Goal: Information Seeking & Learning: Learn about a topic

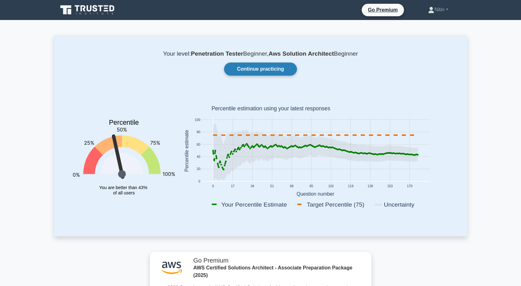
click at [264, 70] on link "Continue practicing" at bounding box center [260, 69] width 73 height 13
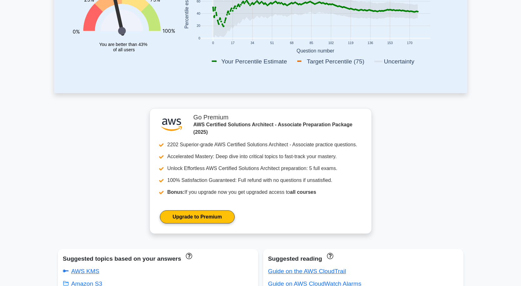
scroll to position [156, 0]
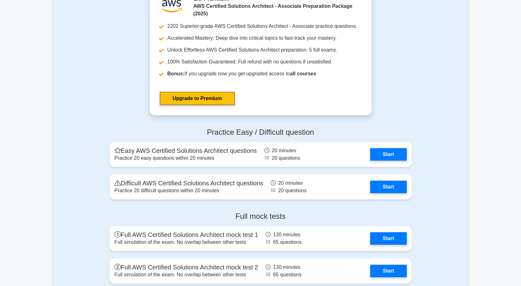
scroll to position [1783, 0]
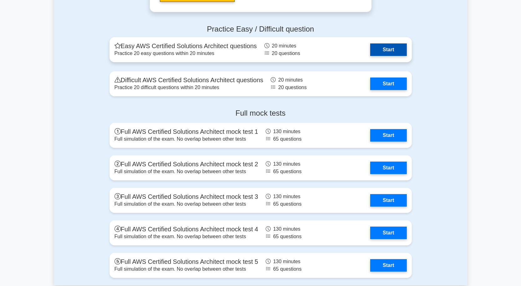
click at [388, 49] on link "Start" at bounding box center [388, 49] width 36 height 13
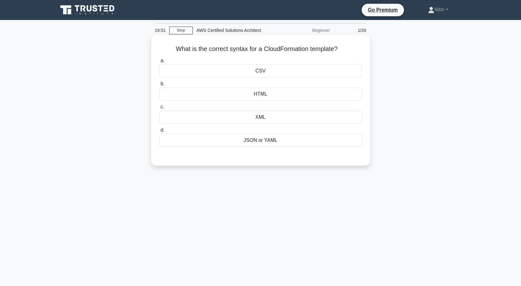
click at [267, 140] on div "JSON or YAML" at bounding box center [260, 140] width 203 height 13
click at [159, 132] on input "d. JSON or YAML" at bounding box center [159, 130] width 0 height 4
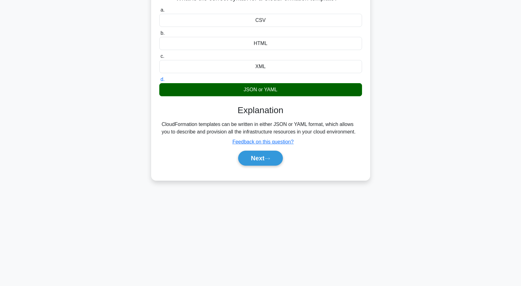
scroll to position [52, 0]
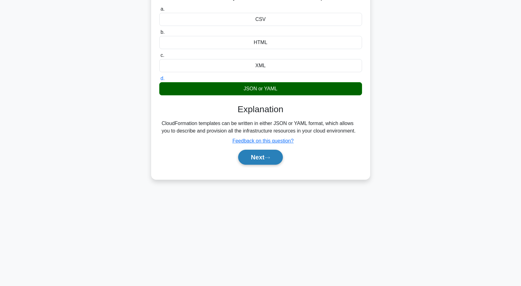
click at [266, 157] on button "Next" at bounding box center [260, 157] width 45 height 15
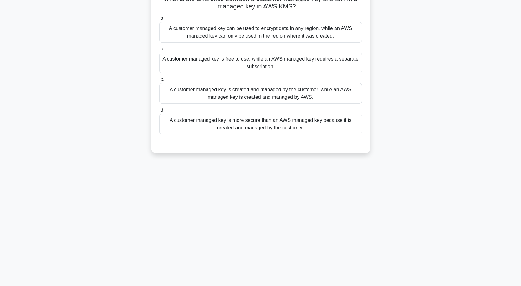
scroll to position [0, 0]
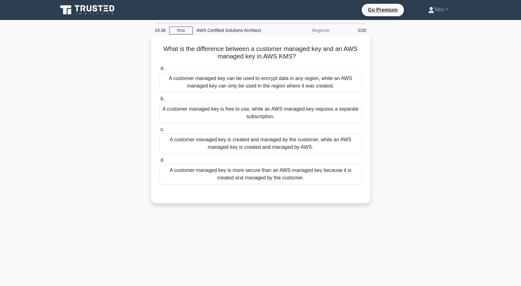
click at [281, 80] on div "A customer managed key can be used to encrypt data in any region, while an AWS …" at bounding box center [260, 82] width 203 height 21
click at [159, 70] on input "a. A customer managed key can be used to encrypt data in any region, while an A…" at bounding box center [159, 68] width 0 height 4
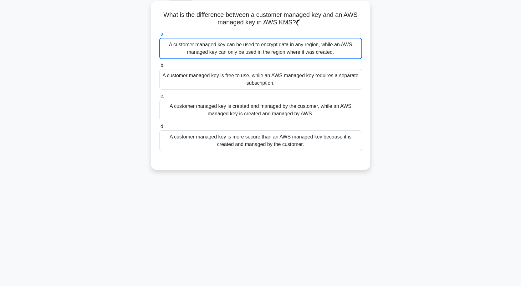
scroll to position [52, 0]
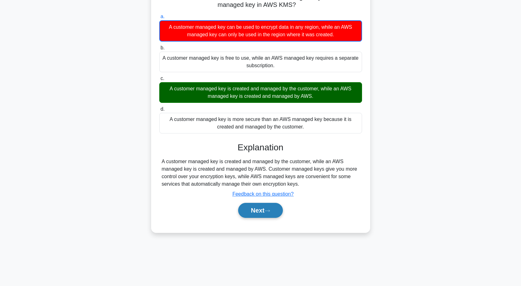
click at [262, 214] on button "Next" at bounding box center [260, 210] width 45 height 15
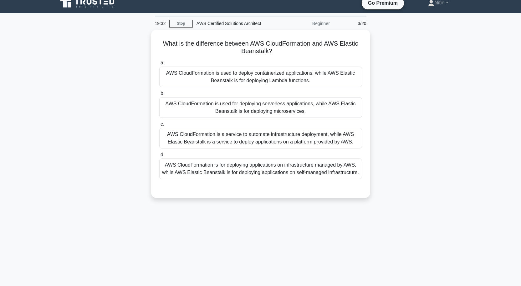
scroll to position [0, 0]
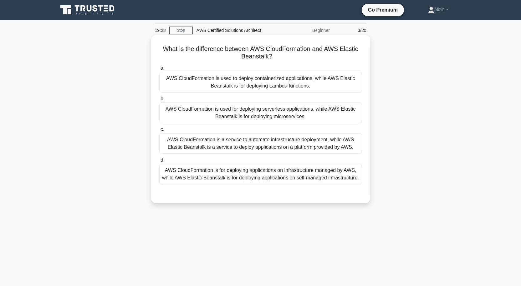
click at [259, 179] on div "AWS CloudFormation is for deploying applications on infrastructure managed by A…" at bounding box center [260, 174] width 203 height 21
click at [159, 162] on input "d. AWS CloudFormation is for deploying applications on infrastructure managed b…" at bounding box center [159, 160] width 0 height 4
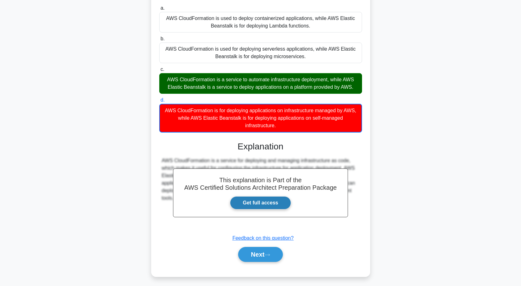
scroll to position [63, 0]
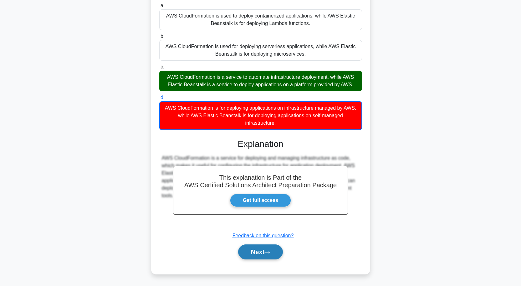
click at [256, 252] on button "Next" at bounding box center [260, 252] width 45 height 15
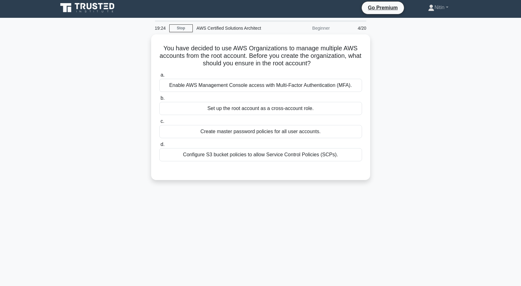
scroll to position [0, 0]
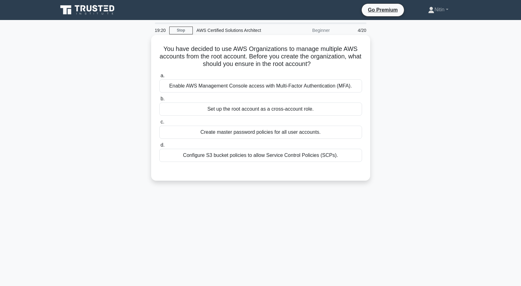
click at [241, 85] on div "Enable AWS Management Console access with Multi-Factor Authentication (MFA)." at bounding box center [260, 85] width 203 height 13
click at [159, 78] on input "a. Enable AWS Management Console access with Multi-Factor Authentication (MFA)." at bounding box center [159, 76] width 0 height 4
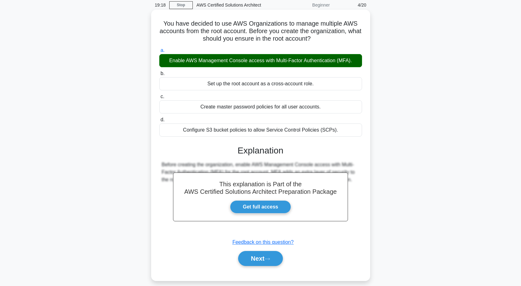
scroll to position [52, 0]
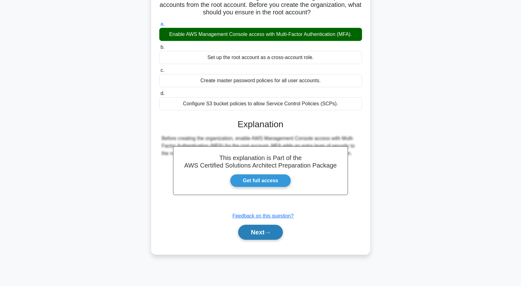
click at [262, 230] on button "Next" at bounding box center [260, 232] width 45 height 15
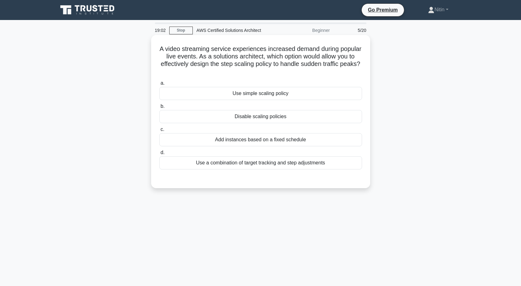
click at [272, 163] on div "Use a combination of target tracking and step adjustments" at bounding box center [260, 162] width 203 height 13
click at [159, 155] on input "d. Use a combination of target tracking and step adjustments" at bounding box center [159, 153] width 0 height 4
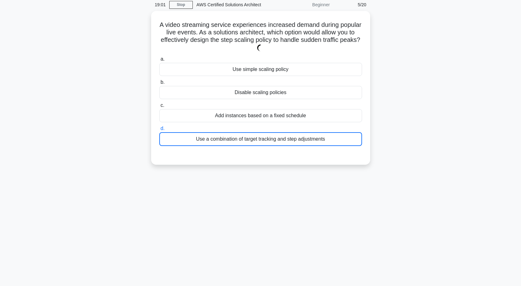
scroll to position [52, 0]
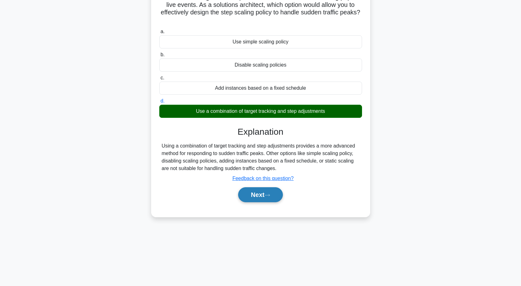
click at [266, 191] on button "Next" at bounding box center [260, 194] width 45 height 15
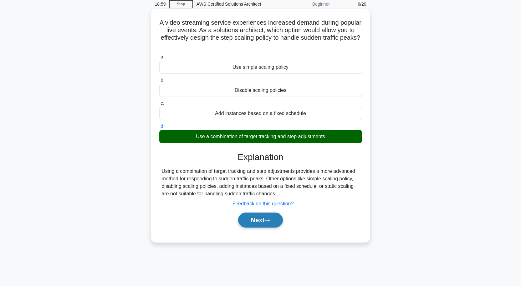
scroll to position [0, 0]
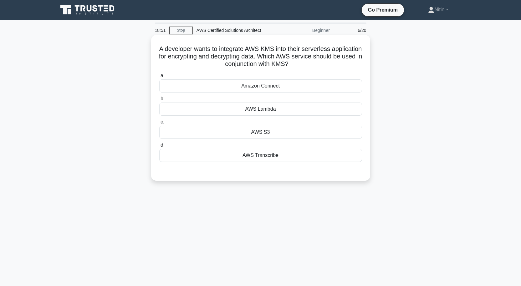
click at [263, 112] on div "AWS Lambda" at bounding box center [260, 109] width 203 height 13
click at [159, 101] on input "b. AWS Lambda" at bounding box center [159, 99] width 0 height 4
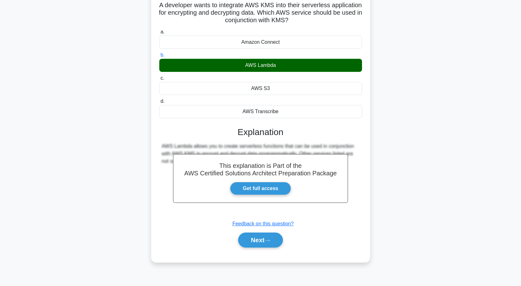
scroll to position [52, 0]
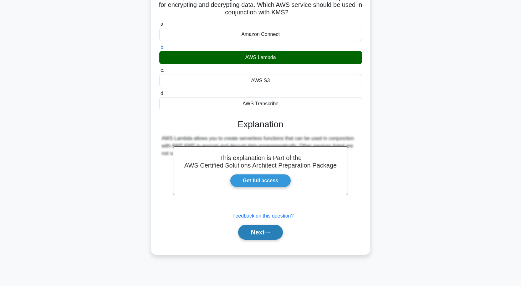
click at [261, 234] on button "Next" at bounding box center [260, 232] width 45 height 15
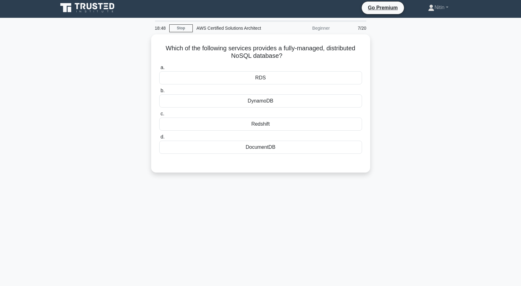
scroll to position [0, 0]
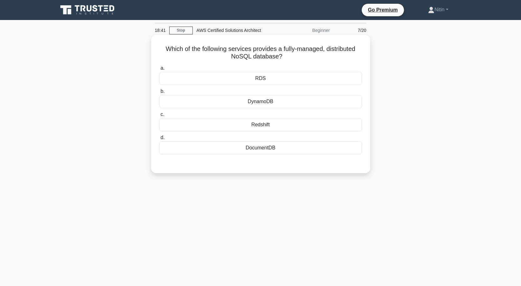
click at [267, 103] on div "DynamoDB" at bounding box center [260, 101] width 203 height 13
click at [159, 94] on input "b. DynamoDB" at bounding box center [159, 91] width 0 height 4
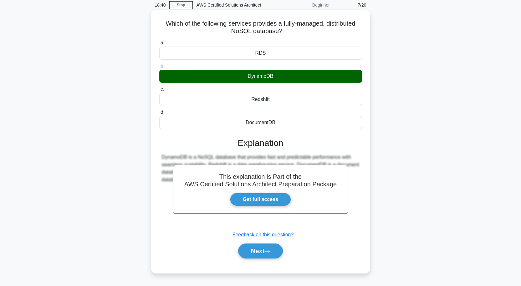
scroll to position [52, 0]
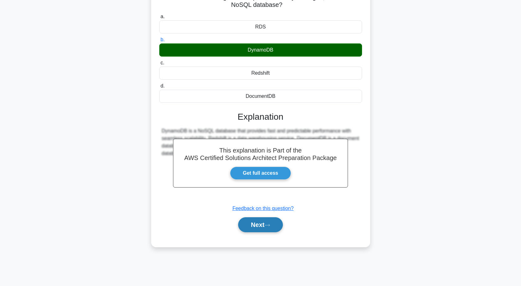
click at [260, 220] on button "Next" at bounding box center [260, 224] width 45 height 15
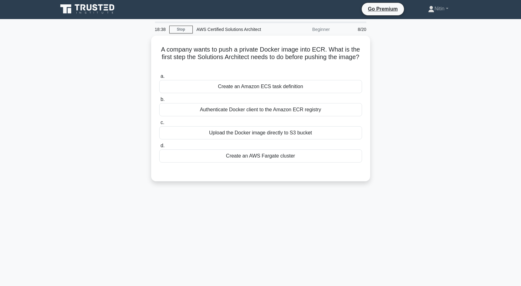
scroll to position [0, 0]
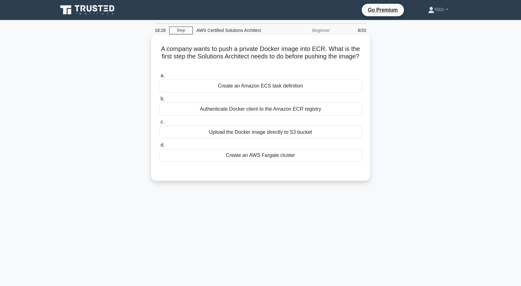
click at [277, 110] on div "Authenticate Docker client to the Amazon ECR registry" at bounding box center [260, 109] width 203 height 13
click at [159, 101] on input "b. Authenticate Docker client to the Amazon ECR registry" at bounding box center [159, 99] width 0 height 4
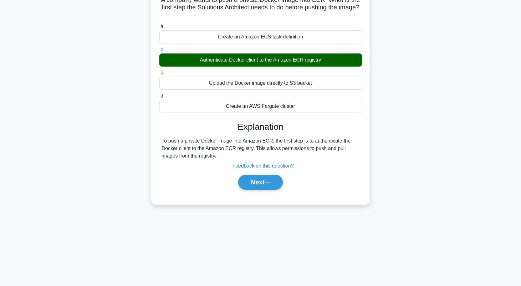
scroll to position [52, 0]
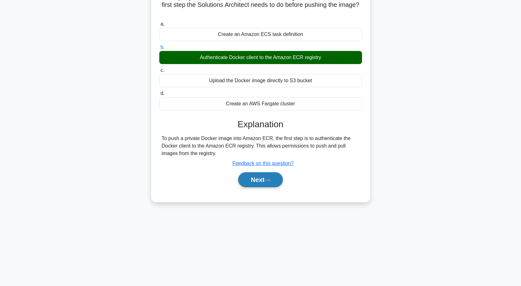
click at [270, 180] on icon at bounding box center [267, 180] width 6 height 3
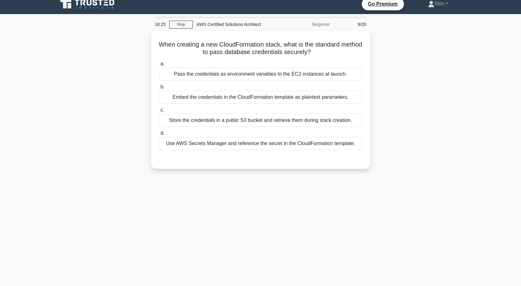
scroll to position [0, 0]
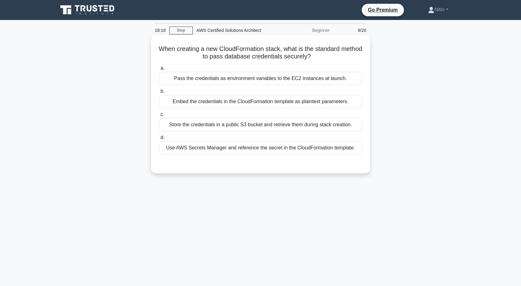
click at [258, 123] on div "Store the credentials in a public S3 bucket and retrieve them during stack crea…" at bounding box center [260, 124] width 203 height 13
click at [159, 117] on input "c. Store the credentials in a public S3 bucket and retrieve them during stack c…" at bounding box center [159, 115] width 0 height 4
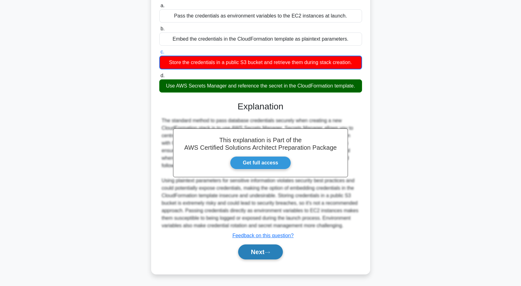
click at [263, 248] on button "Next" at bounding box center [260, 252] width 45 height 15
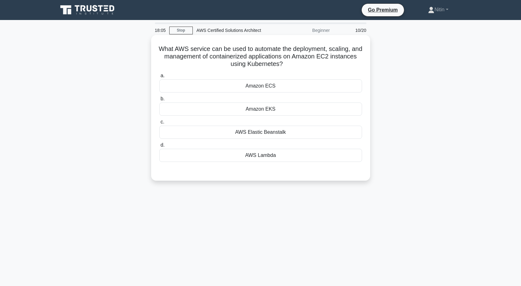
click at [266, 87] on div "Amazon ECS" at bounding box center [260, 85] width 203 height 13
click at [159, 78] on input "a. Amazon ECS" at bounding box center [159, 76] width 0 height 4
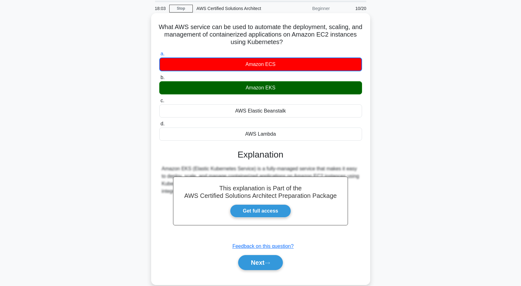
scroll to position [52, 0]
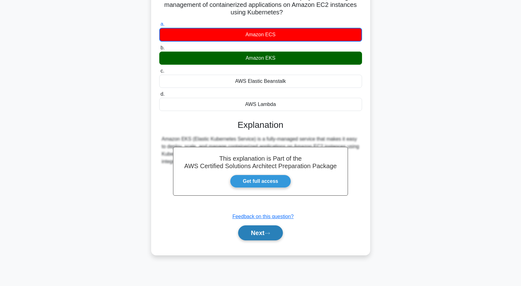
click at [273, 229] on button "Next" at bounding box center [260, 232] width 45 height 15
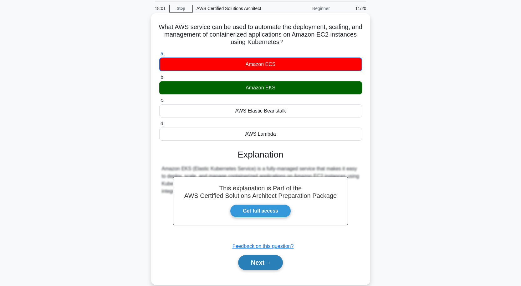
scroll to position [0, 0]
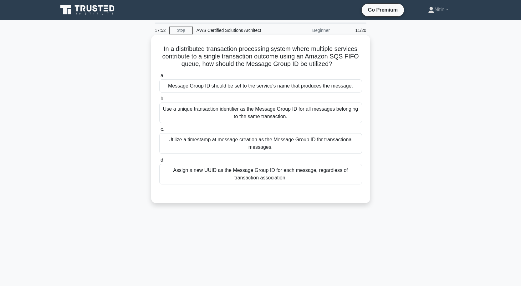
click at [239, 111] on div "Use a unique transaction identifier as the Message Group ID for all messages be…" at bounding box center [260, 113] width 203 height 21
click at [159, 101] on input "b. Use a unique transaction identifier as the Message Group ID for all messages…" at bounding box center [159, 99] width 0 height 4
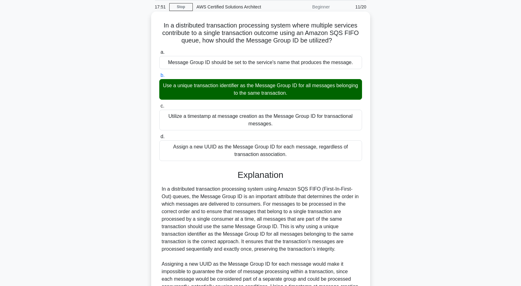
scroll to position [122, 0]
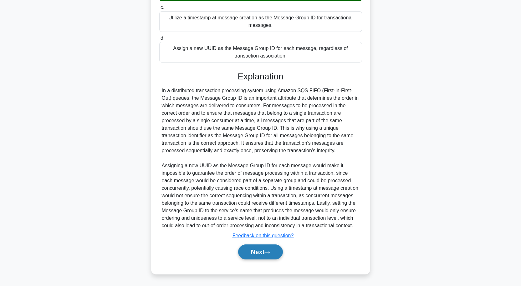
click at [276, 250] on button "Next" at bounding box center [260, 252] width 45 height 15
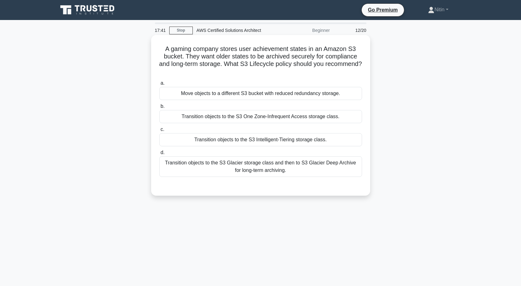
click at [274, 169] on div "Transition objects to the S3 Glacier storage class and then to S3 Glacier Deep …" at bounding box center [260, 166] width 203 height 21
click at [159, 155] on input "d. Transition objects to the S3 Glacier storage class and then to S3 Glacier De…" at bounding box center [159, 153] width 0 height 4
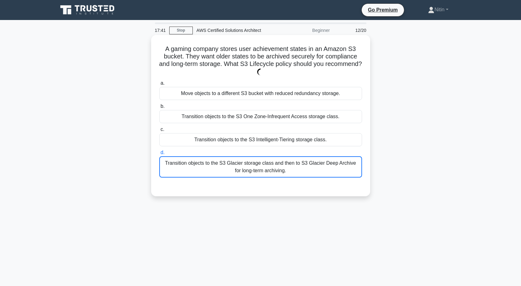
scroll to position [52, 0]
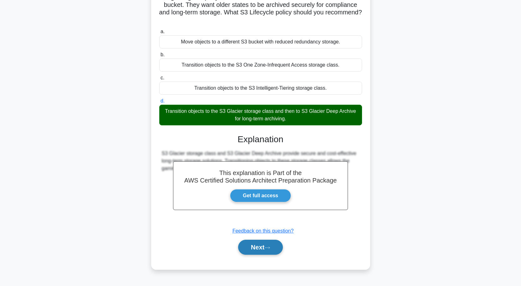
click at [263, 249] on button "Next" at bounding box center [260, 247] width 45 height 15
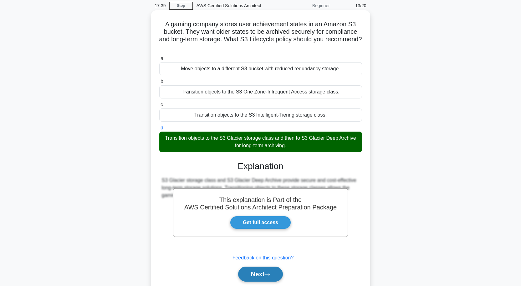
scroll to position [0, 0]
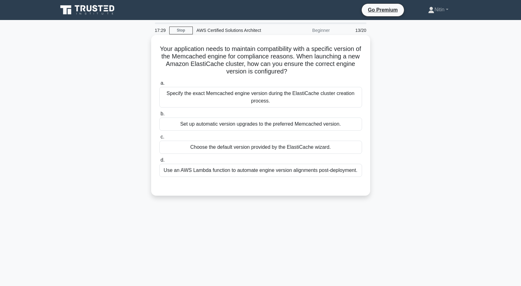
click at [262, 97] on div "Specify the exact Memcached engine version during the ElastiCache cluster creat…" at bounding box center [260, 97] width 203 height 21
click at [159, 85] on input "a. Specify the exact Memcached engine version during the ElastiCache cluster cr…" at bounding box center [159, 83] width 0 height 4
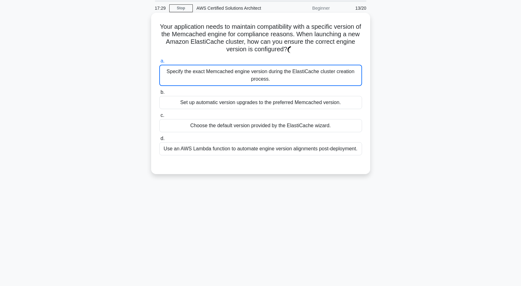
scroll to position [52, 0]
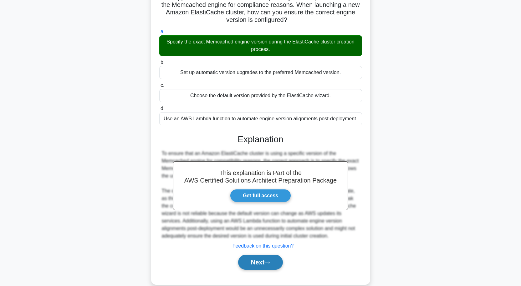
click at [264, 259] on button "Next" at bounding box center [260, 262] width 45 height 15
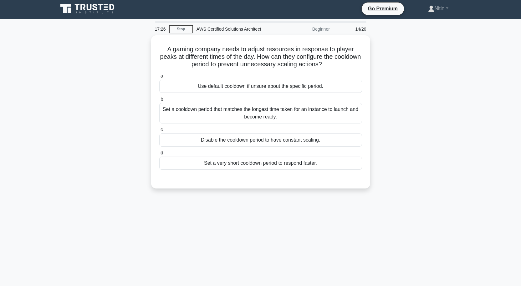
scroll to position [0, 0]
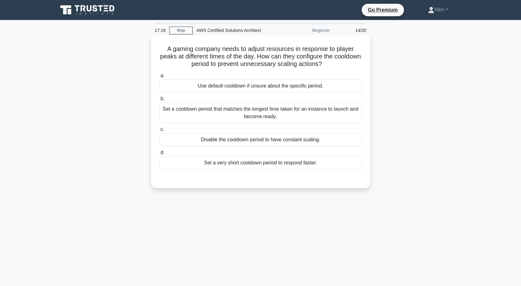
click at [265, 106] on div "Set a cooldown period that matches the longest time taken for an instance to la…" at bounding box center [260, 113] width 203 height 21
click at [159, 101] on input "b. Set a cooldown period that matches the longest time taken for an instance to…" at bounding box center [159, 99] width 0 height 4
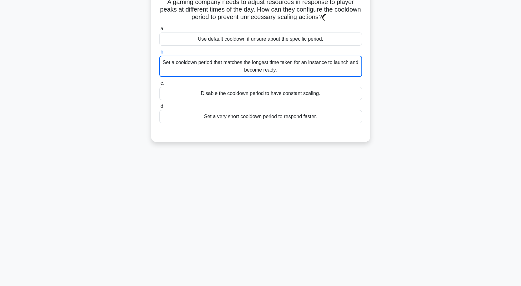
scroll to position [52, 0]
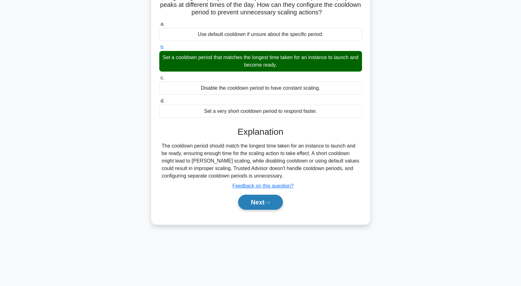
click at [274, 199] on button "Next" at bounding box center [260, 202] width 45 height 15
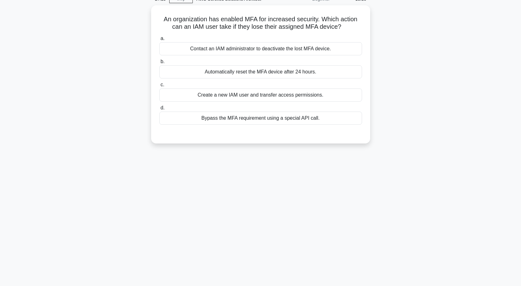
scroll to position [0, 0]
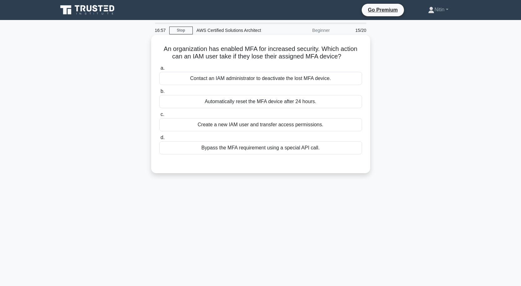
click at [259, 79] on div "Contact an IAM administrator to deactivate the lost MFA device." at bounding box center [260, 78] width 203 height 13
click at [159, 70] on input "a. Contact an IAM administrator to deactivate the lost MFA device." at bounding box center [159, 68] width 0 height 4
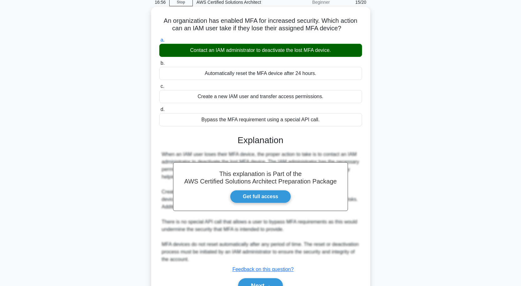
scroll to position [52, 0]
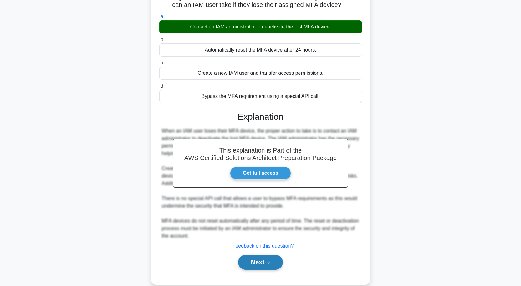
click at [256, 263] on button "Next" at bounding box center [260, 262] width 45 height 15
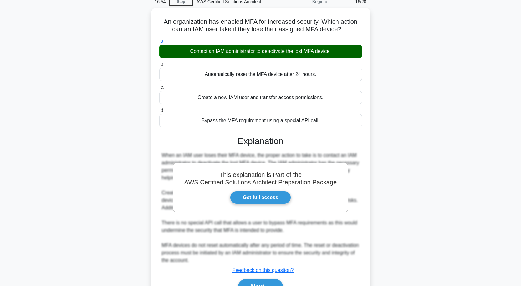
scroll to position [0, 0]
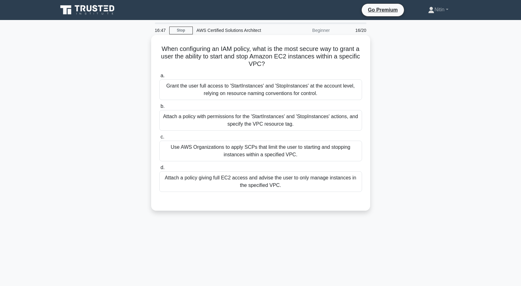
click at [256, 91] on div "Grant the user full access to 'StartInstances' and 'StopInstances' at the accou…" at bounding box center [260, 89] width 203 height 21
click at [159, 78] on input "[PERSON_NAME] the user full access to 'StartInstances' and 'StopInstances' at t…" at bounding box center [159, 76] width 0 height 4
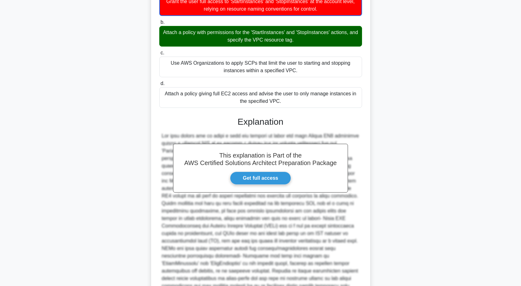
scroll to position [145, 0]
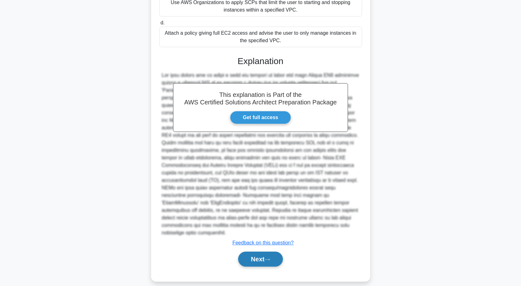
click at [261, 252] on button "Next" at bounding box center [260, 259] width 45 height 15
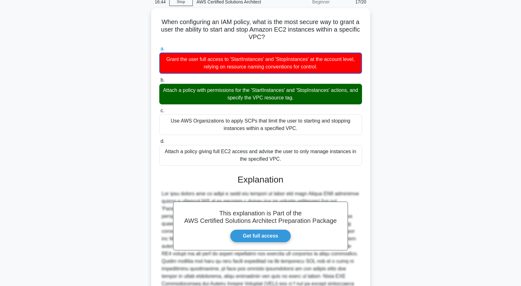
scroll to position [4, 0]
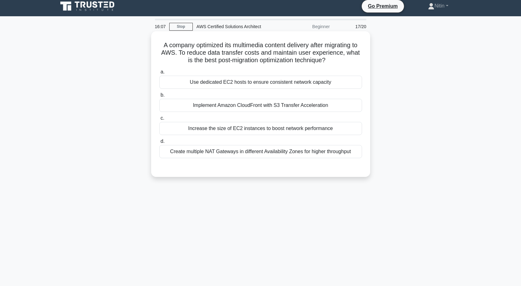
click at [247, 152] on div "Create multiple NAT Gateways in different Availability Zones for higher through…" at bounding box center [260, 151] width 203 height 13
click at [159, 144] on input "d. Create multiple NAT Gateways in different Availability Zones for higher thro…" at bounding box center [159, 141] width 0 height 4
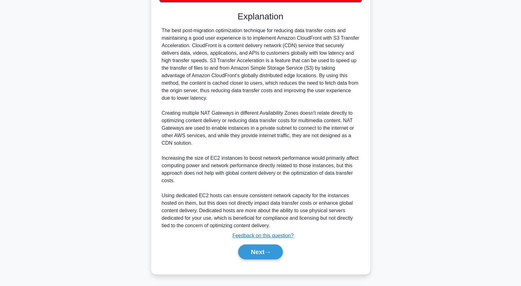
scroll to position [160, 0]
click at [276, 251] on button "Next" at bounding box center [260, 252] width 45 height 15
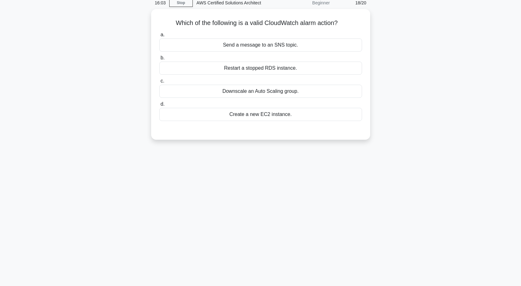
scroll to position [15, 0]
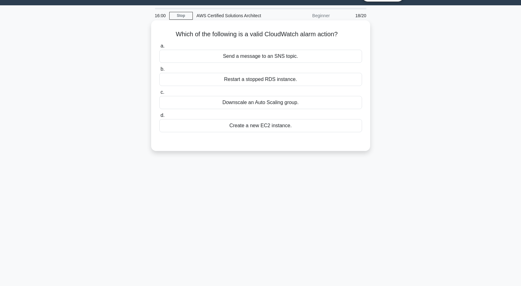
click at [263, 81] on div "Restart a stopped RDS instance." at bounding box center [260, 79] width 203 height 13
click at [159, 71] on input "b. Restart a stopped RDS instance." at bounding box center [159, 69] width 0 height 4
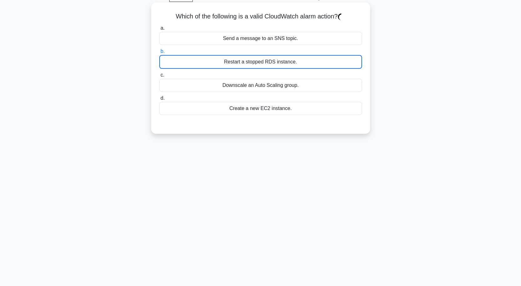
scroll to position [52, 0]
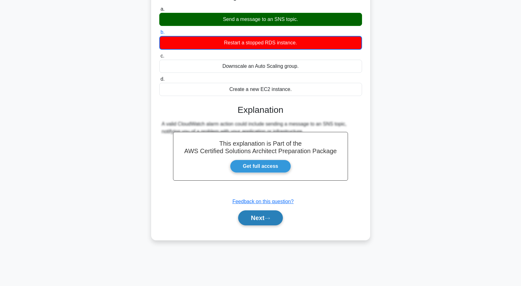
click at [266, 218] on button "Next" at bounding box center [260, 217] width 45 height 15
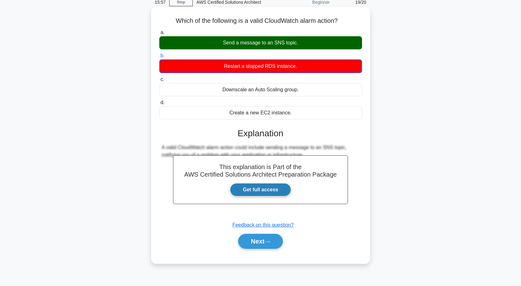
scroll to position [0, 0]
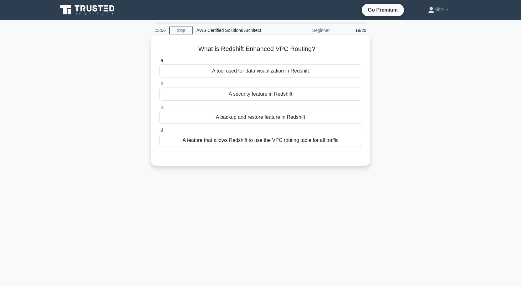
click at [272, 141] on div "A feature that allows Redshift to use the VPC routing table for all traffic" at bounding box center [260, 140] width 203 height 13
click at [159, 132] on input "d. A feature that allows Redshift to use the VPC routing table for all traffic" at bounding box center [159, 130] width 0 height 4
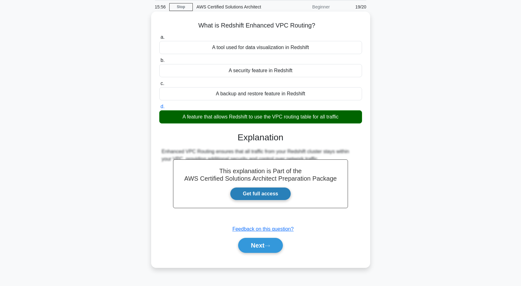
scroll to position [52, 0]
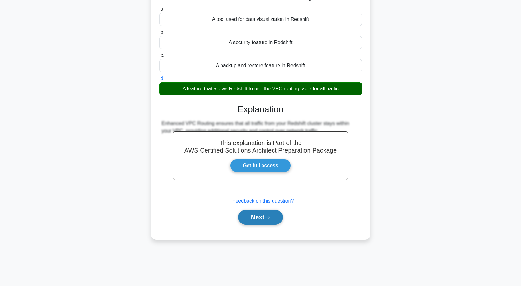
click at [270, 220] on icon at bounding box center [267, 217] width 6 height 3
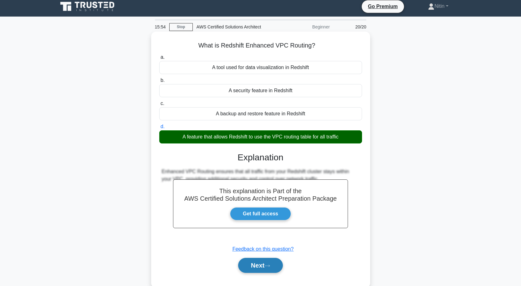
scroll to position [0, 0]
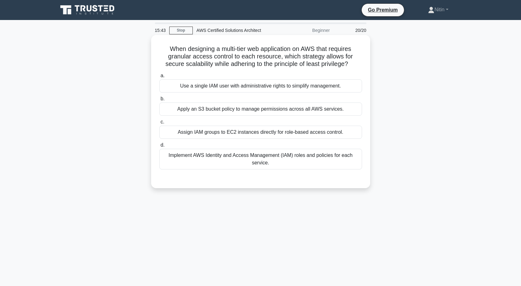
click at [229, 161] on div "Implement AWS Identity and Access Management (IAM) roles and policies for each …" at bounding box center [260, 159] width 203 height 21
click at [159, 147] on input "d. Implement AWS Identity and Access Management (IAM) roles and policies for ea…" at bounding box center [159, 145] width 0 height 4
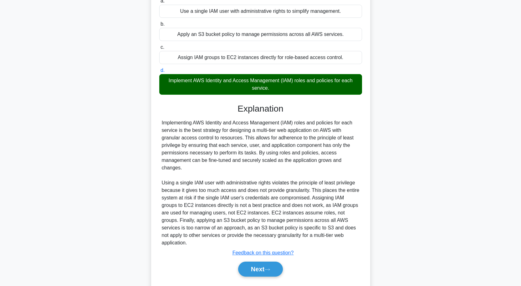
scroll to position [85, 0]
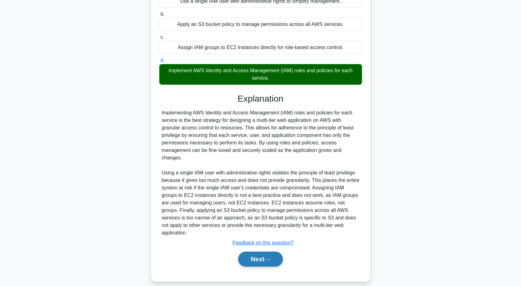
click at [251, 252] on button "Next" at bounding box center [260, 259] width 45 height 15
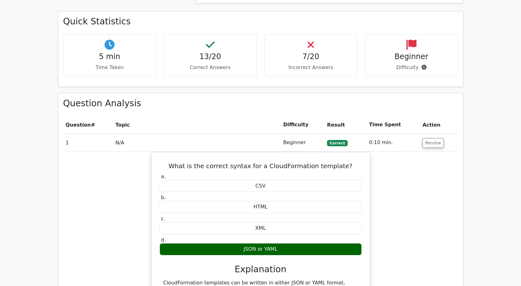
scroll to position [469, 0]
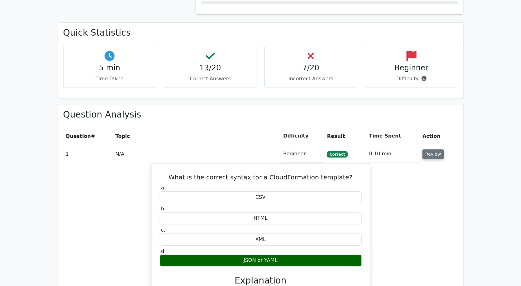
click at [423, 149] on button "Review" at bounding box center [432, 154] width 21 height 10
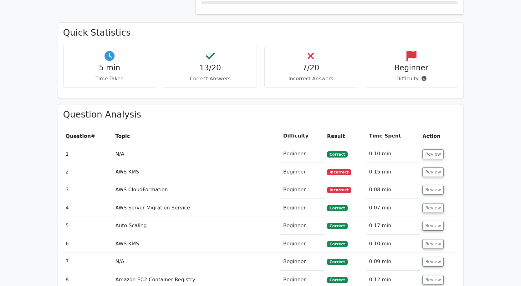
scroll to position [500, 0]
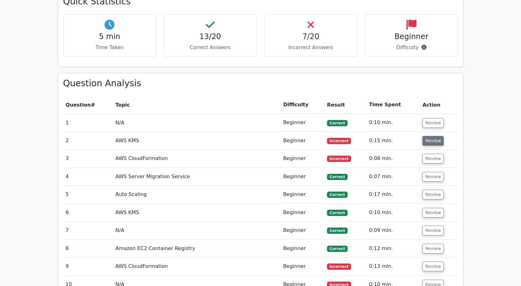
click at [423, 136] on button "Review" at bounding box center [432, 141] width 21 height 10
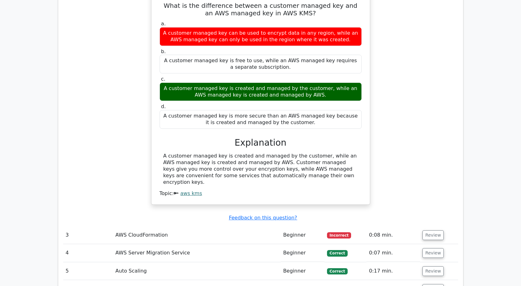
scroll to position [719, 0]
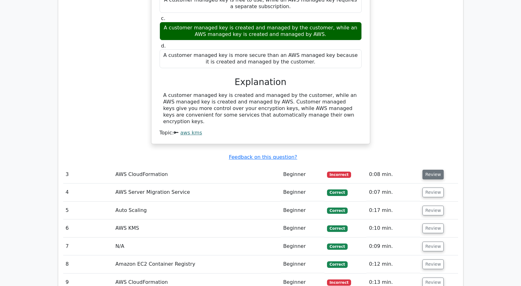
click at [425, 170] on button "Review" at bounding box center [432, 175] width 21 height 10
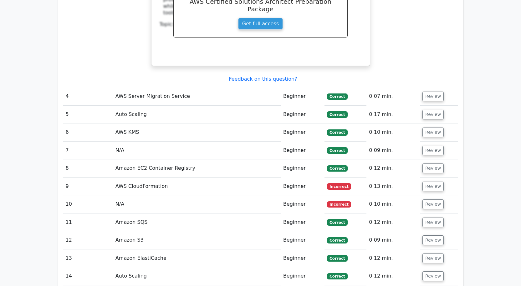
scroll to position [1095, 0]
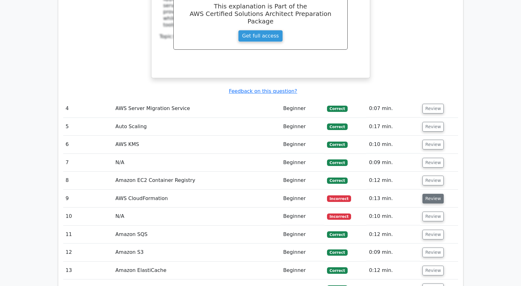
click at [427, 194] on button "Review" at bounding box center [432, 199] width 21 height 10
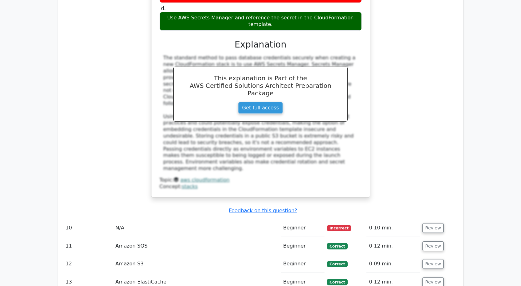
scroll to position [1407, 0]
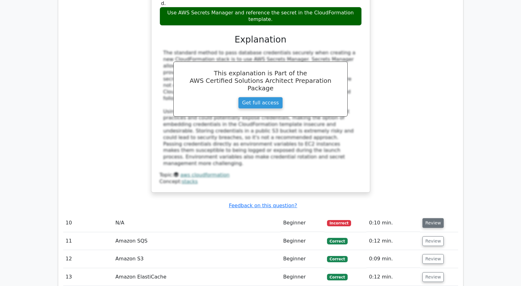
click at [431, 218] on button "Review" at bounding box center [432, 223] width 21 height 10
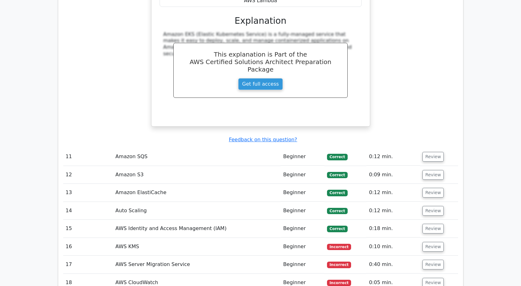
scroll to position [1783, 0]
